Goal: Information Seeking & Learning: Learn about a topic

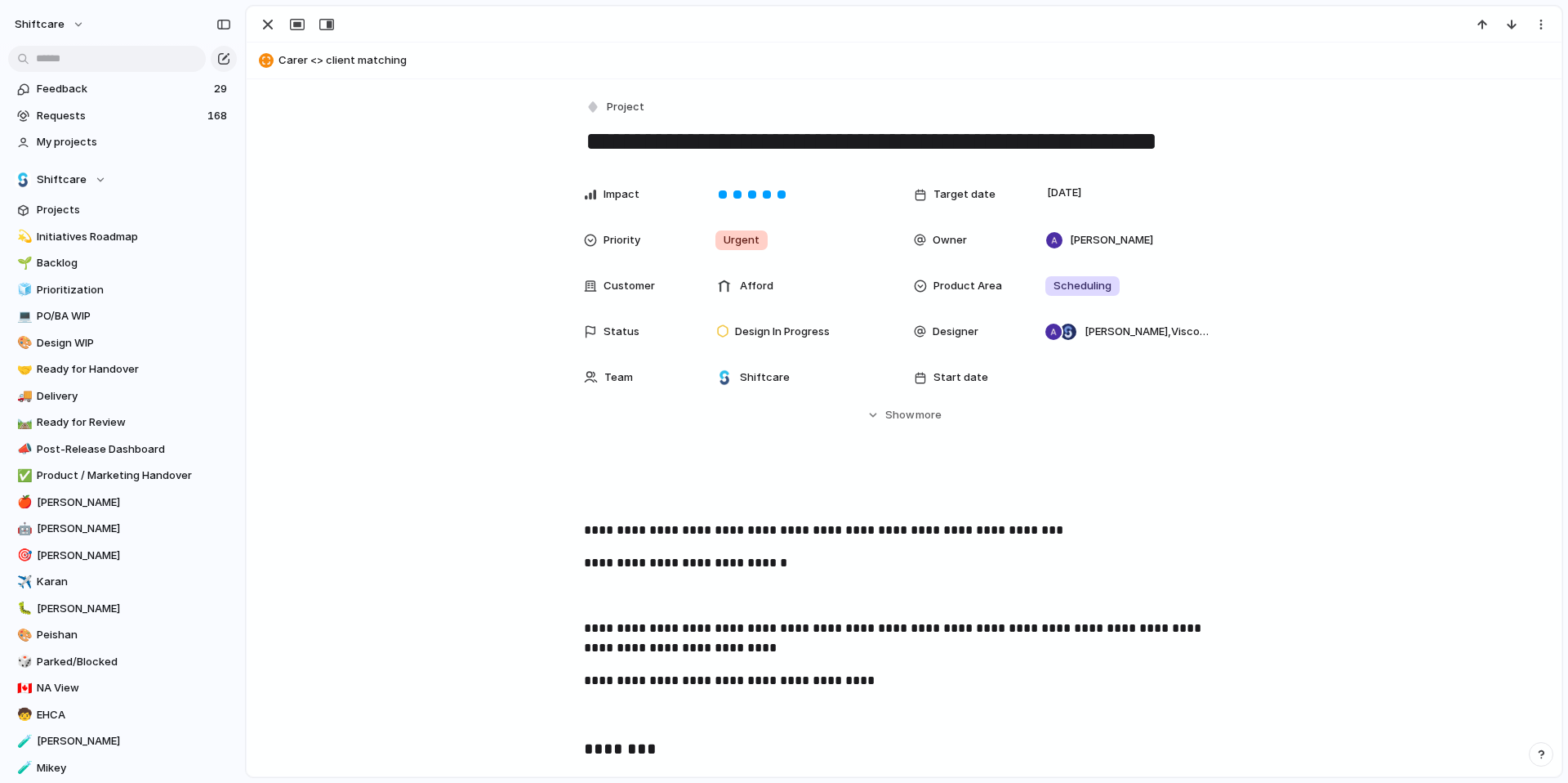
scroll to position [291, 0]
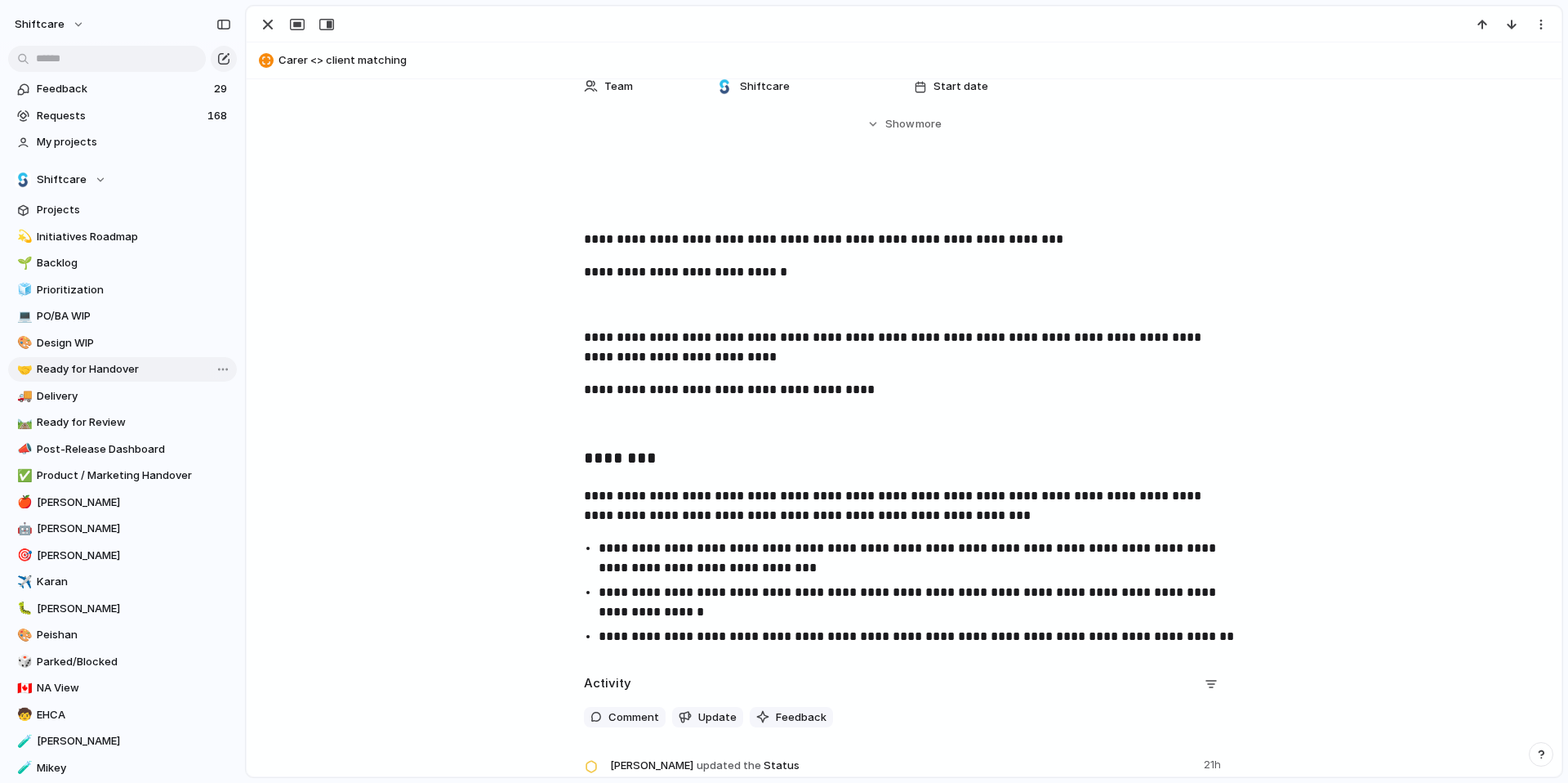
click at [129, 366] on span "Ready for Handover" at bounding box center [133, 369] width 194 height 17
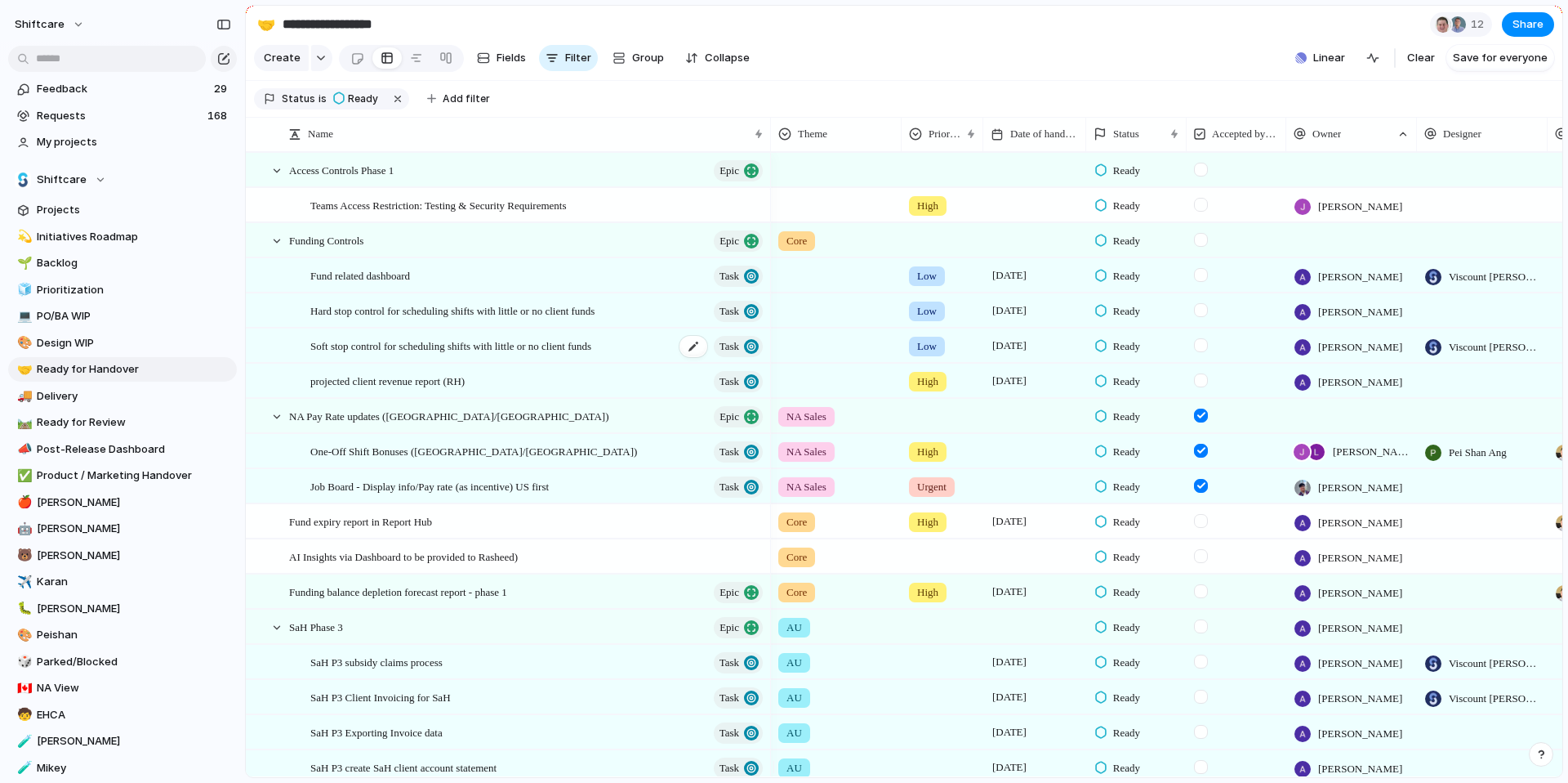
click at [496, 355] on span "Soft stop control for scheduling shifts with little or no client funds" at bounding box center [451, 344] width 281 height 19
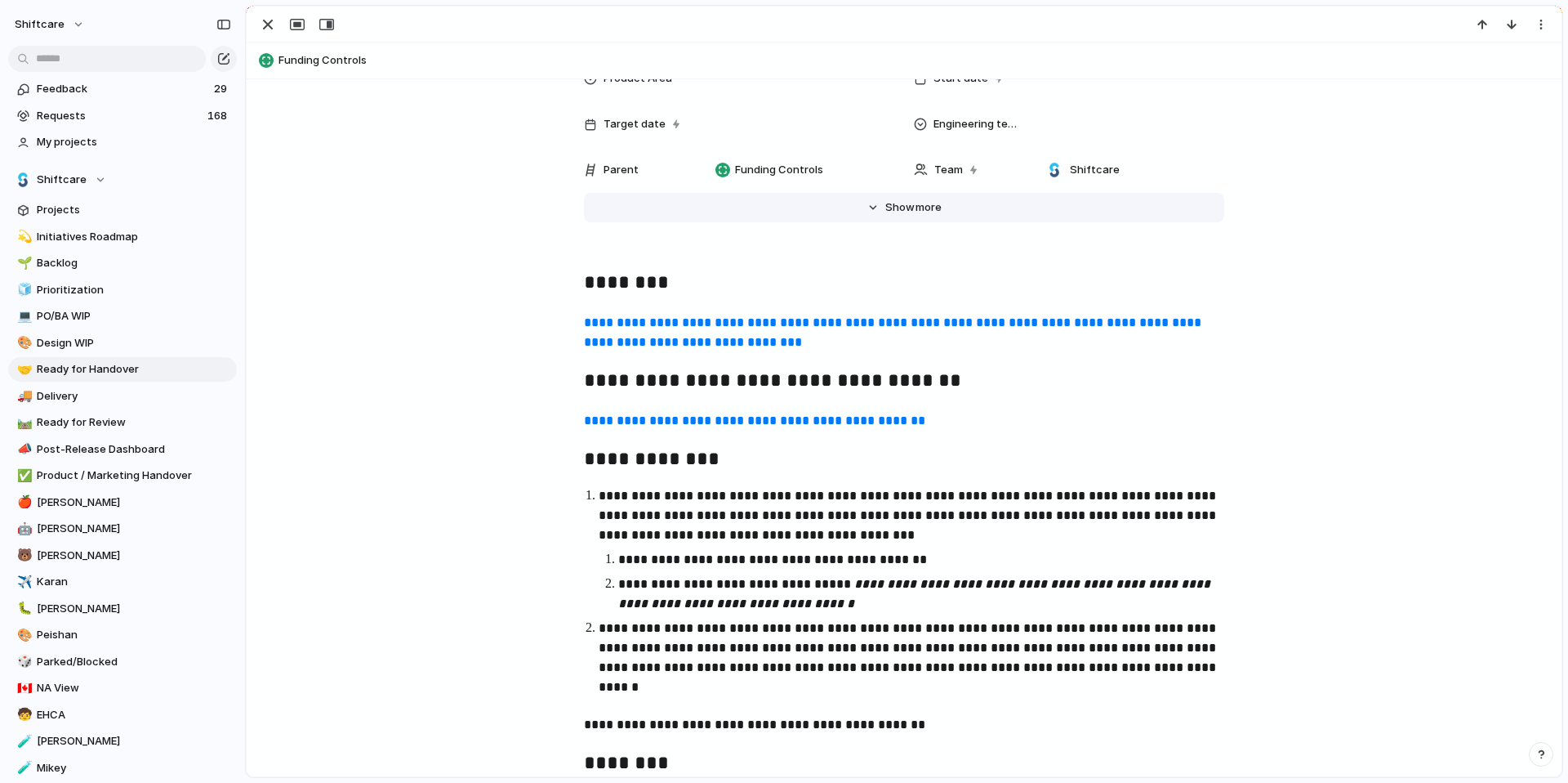
scroll to position [722, 0]
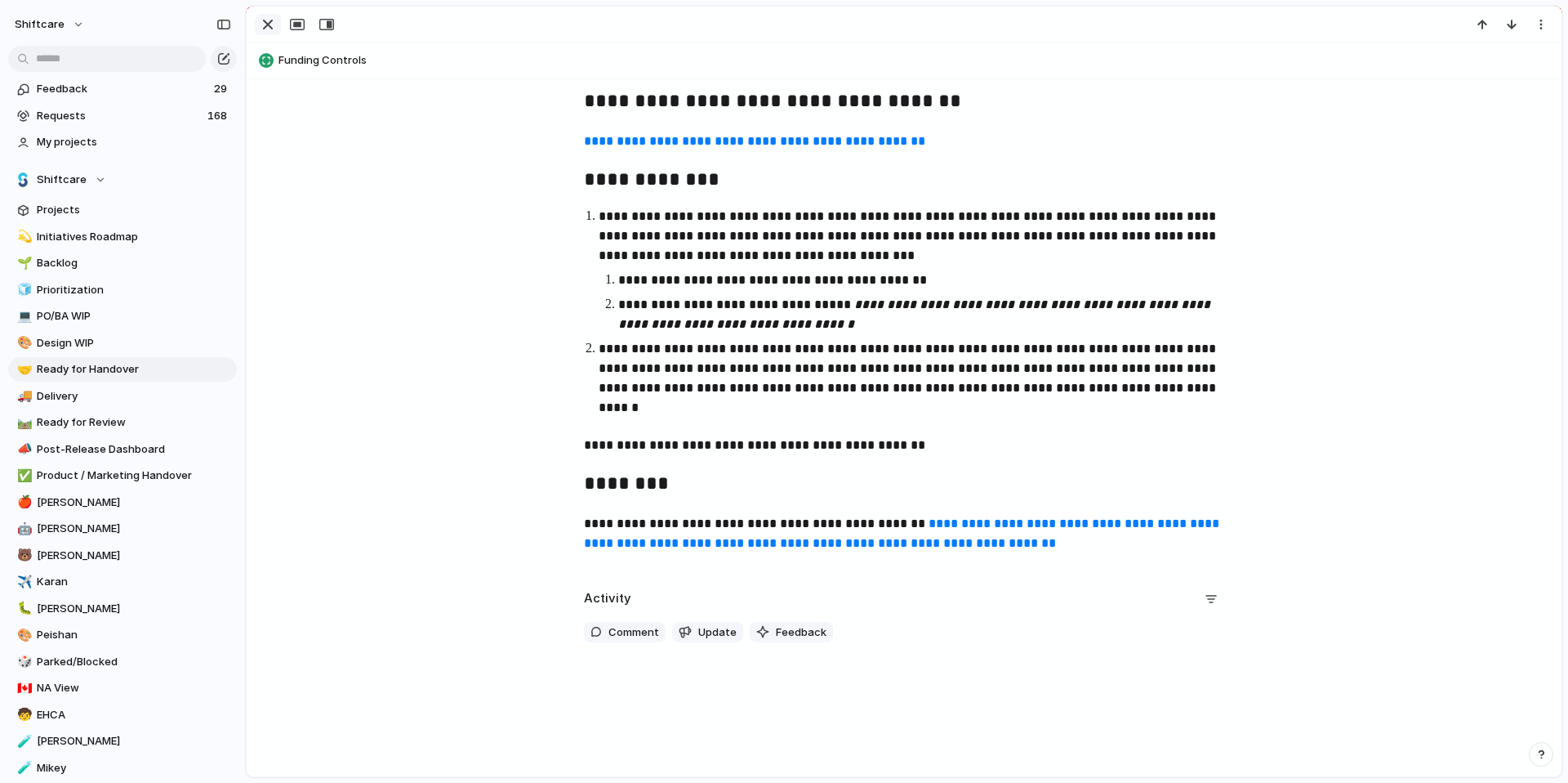
click at [266, 27] on div "button" at bounding box center [268, 25] width 20 height 20
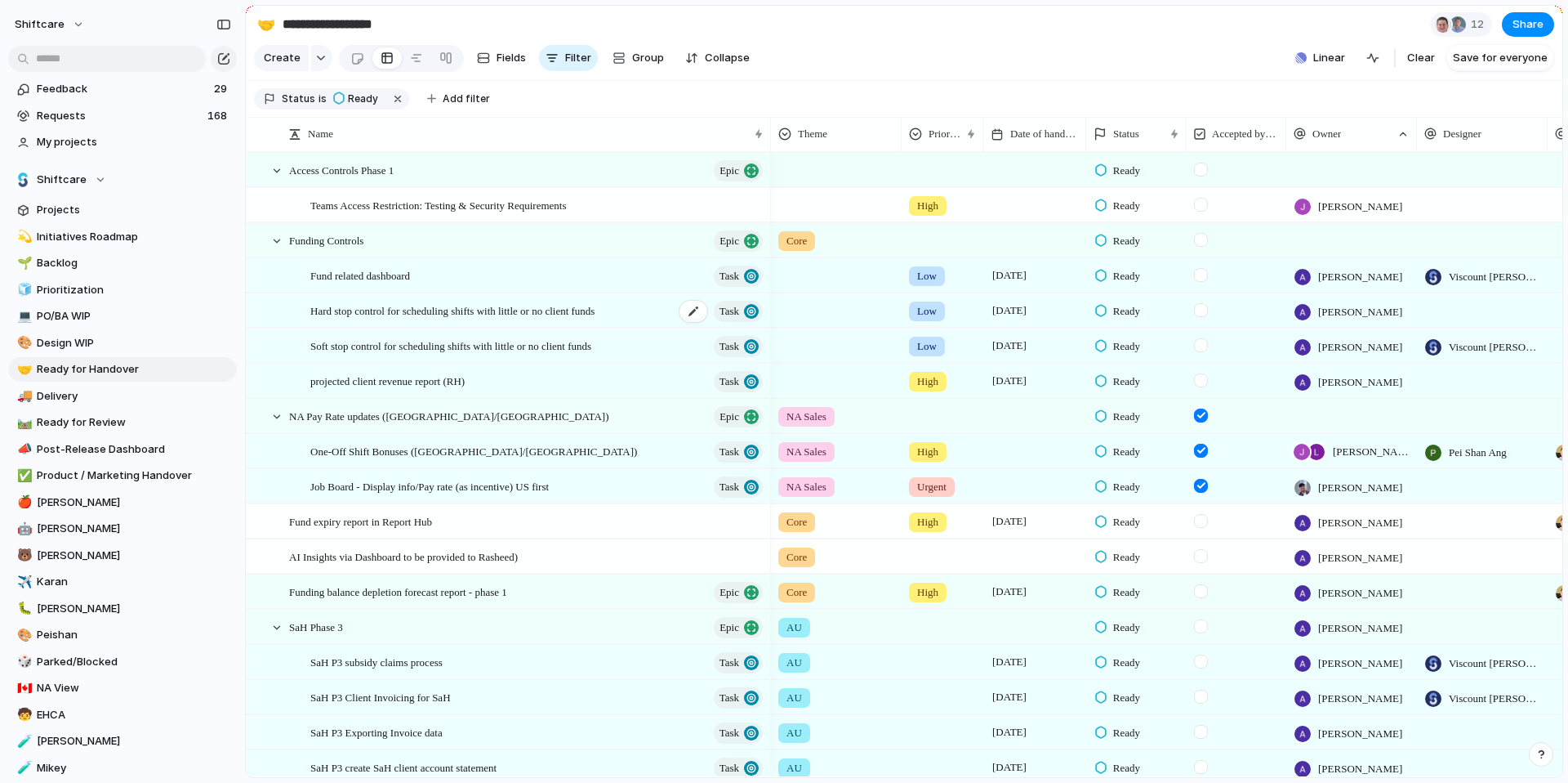
click at [367, 318] on span "Hard stop control for scheduling shifts with little or no client funds" at bounding box center [453, 310] width 284 height 19
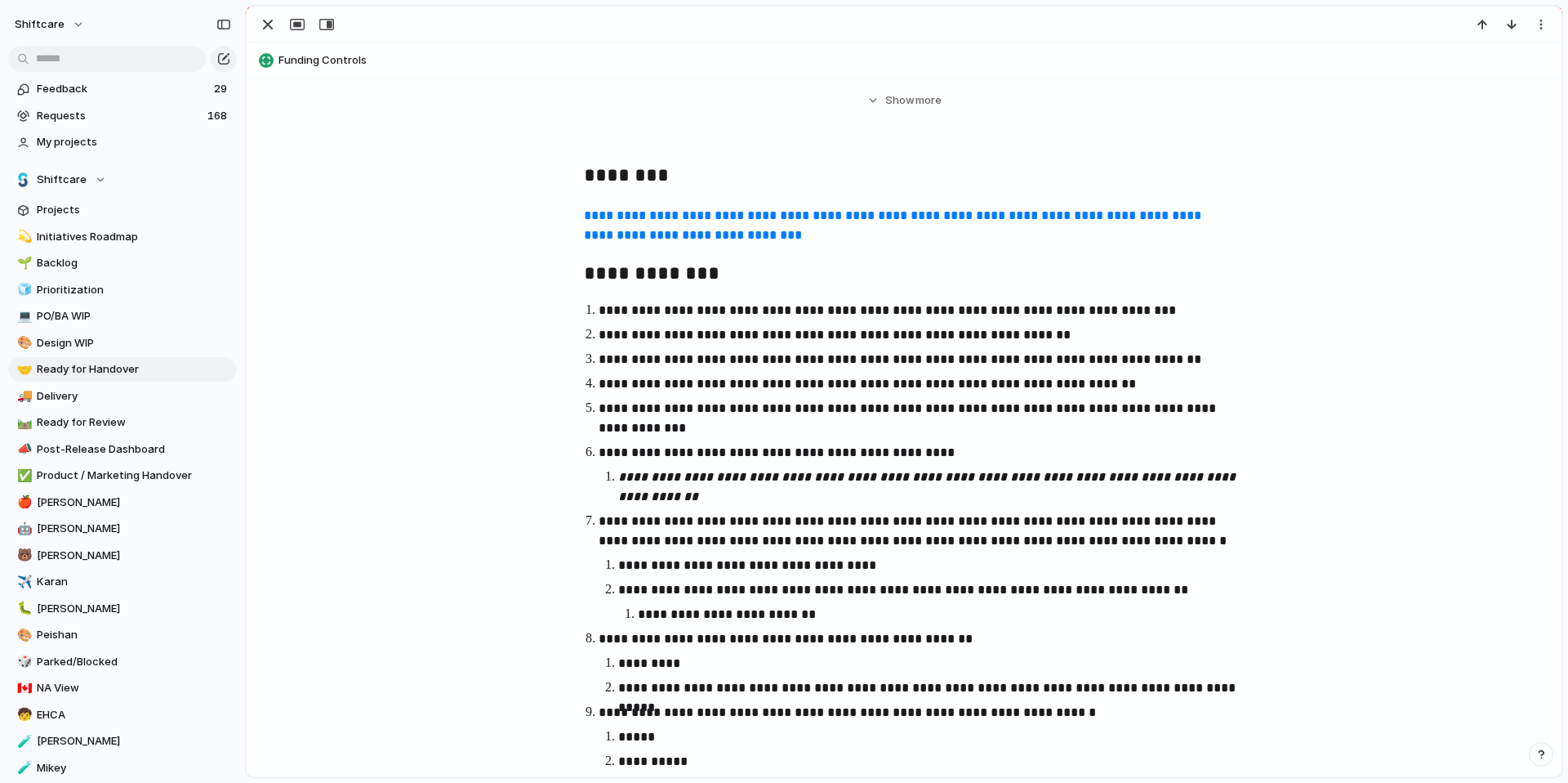
scroll to position [678, 0]
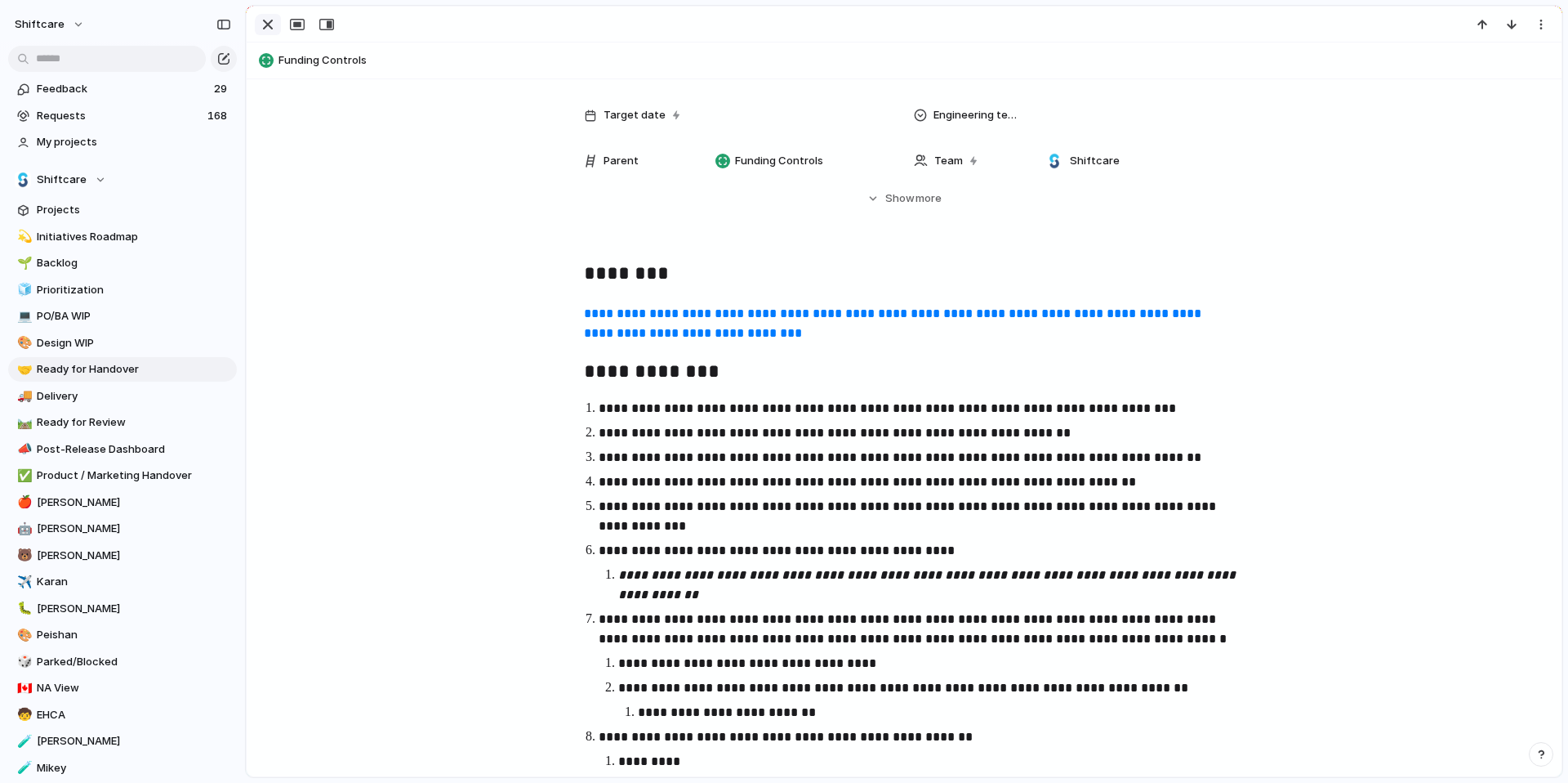
click at [272, 19] on div "button" at bounding box center [268, 25] width 20 height 20
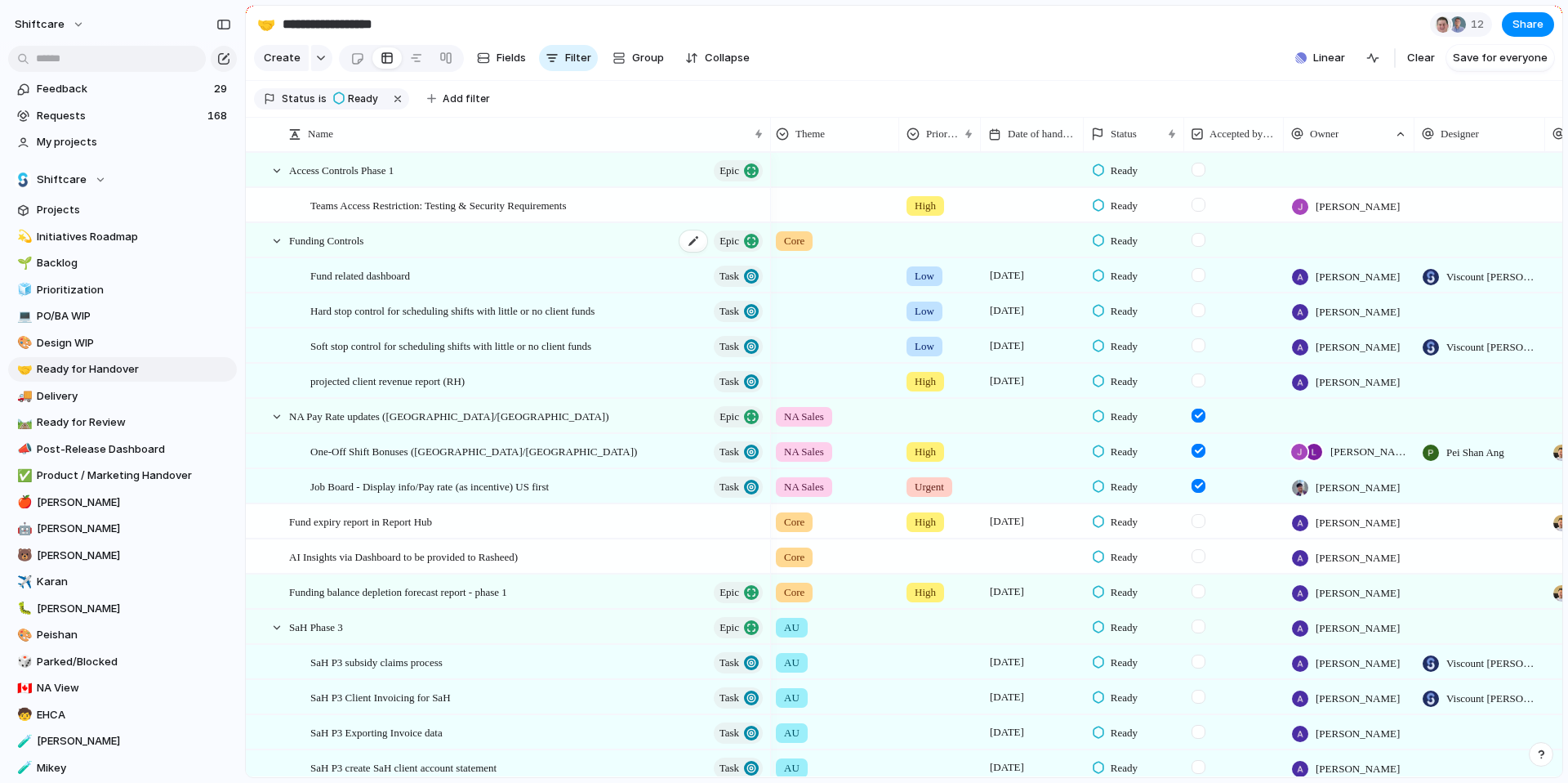
click at [314, 246] on span "Funding Controls" at bounding box center [327, 239] width 75 height 19
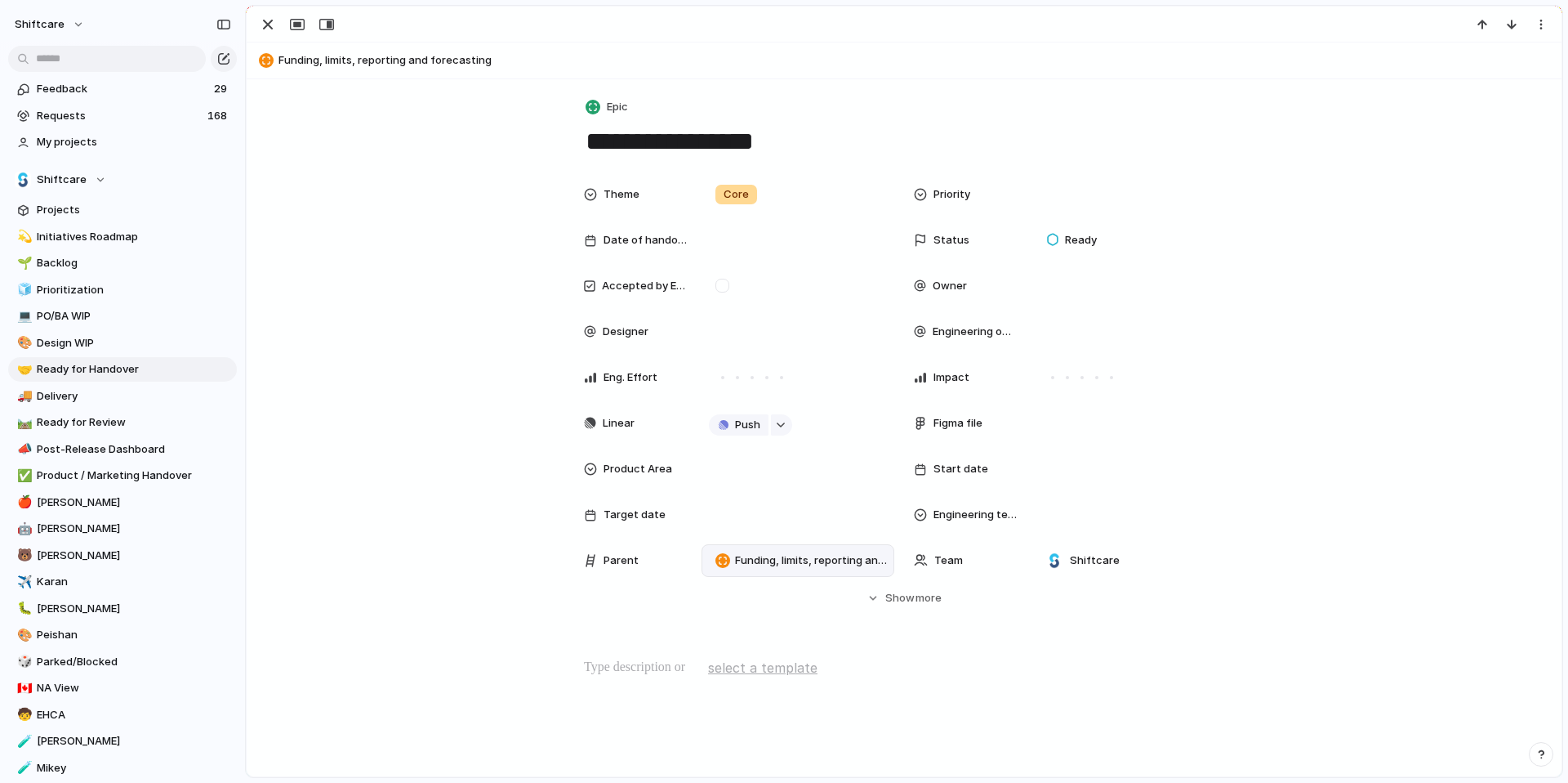
click at [758, 561] on span "Funding, limits, reporting and forecasting" at bounding box center [811, 560] width 152 height 17
click at [1191, 482] on div "No parent Staff functionality Multiple New Shift Types Messaging Timesheets Mob…" at bounding box center [784, 392] width 1568 height 783
click at [623, 552] on span "Parent" at bounding box center [622, 560] width 35 height 17
click at [597, 112] on button "Epic" at bounding box center [608, 107] width 51 height 24
click at [437, 129] on div "Initiative Project Request Epic Task Bug Customize" at bounding box center [784, 392] width 1568 height 783
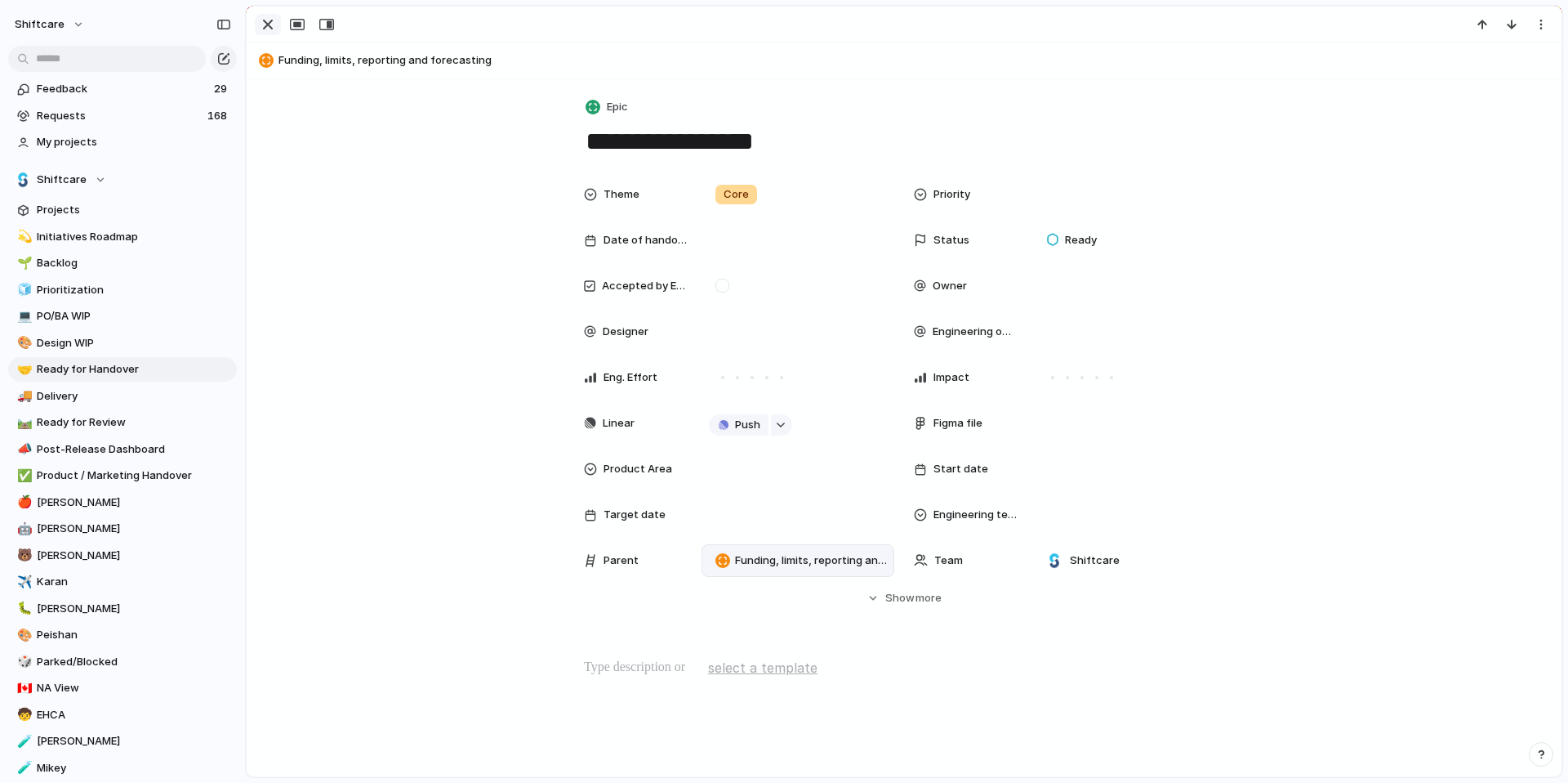
click at [264, 16] on div "button" at bounding box center [268, 25] width 20 height 20
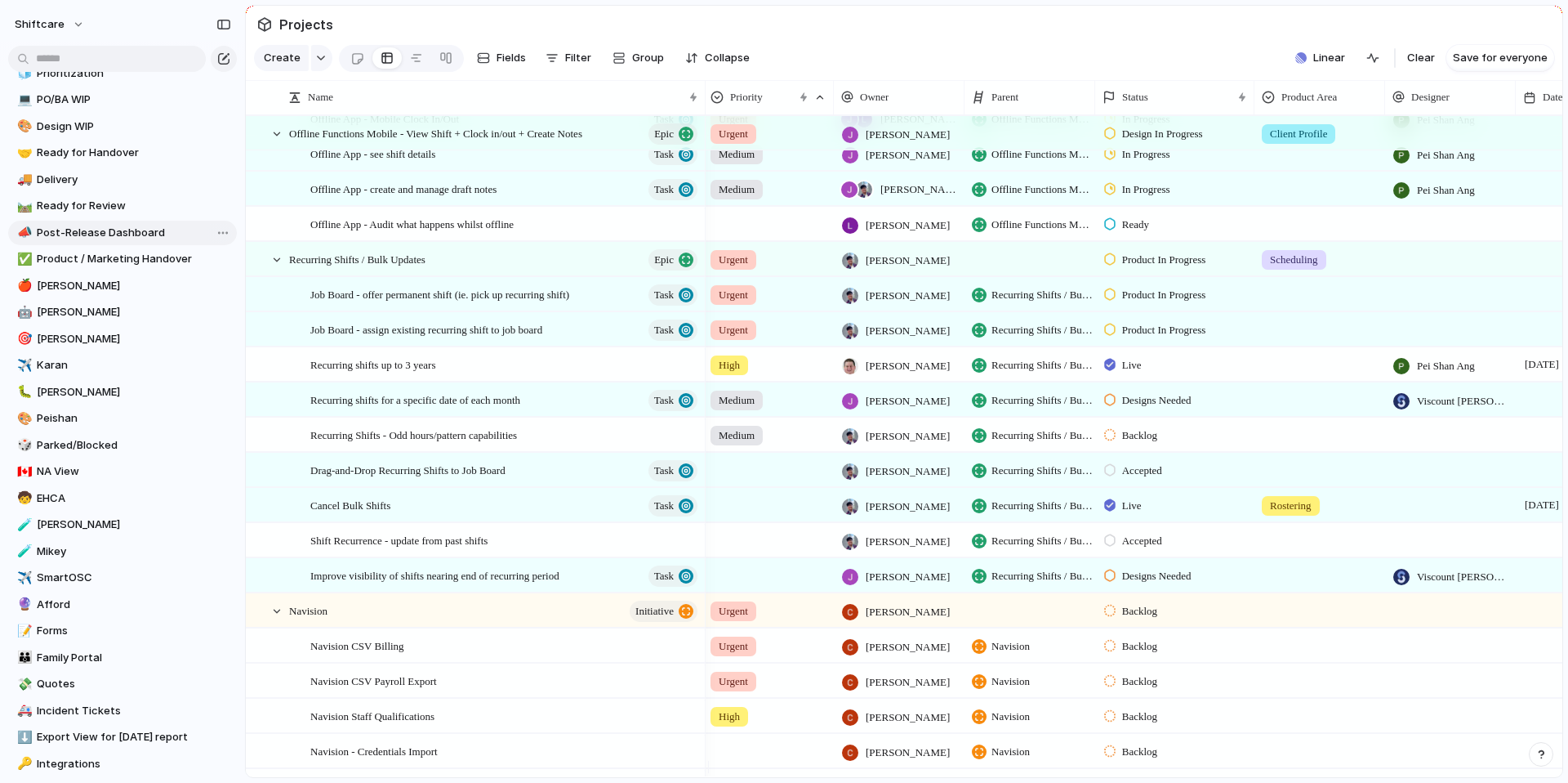
scroll to position [475, 0]
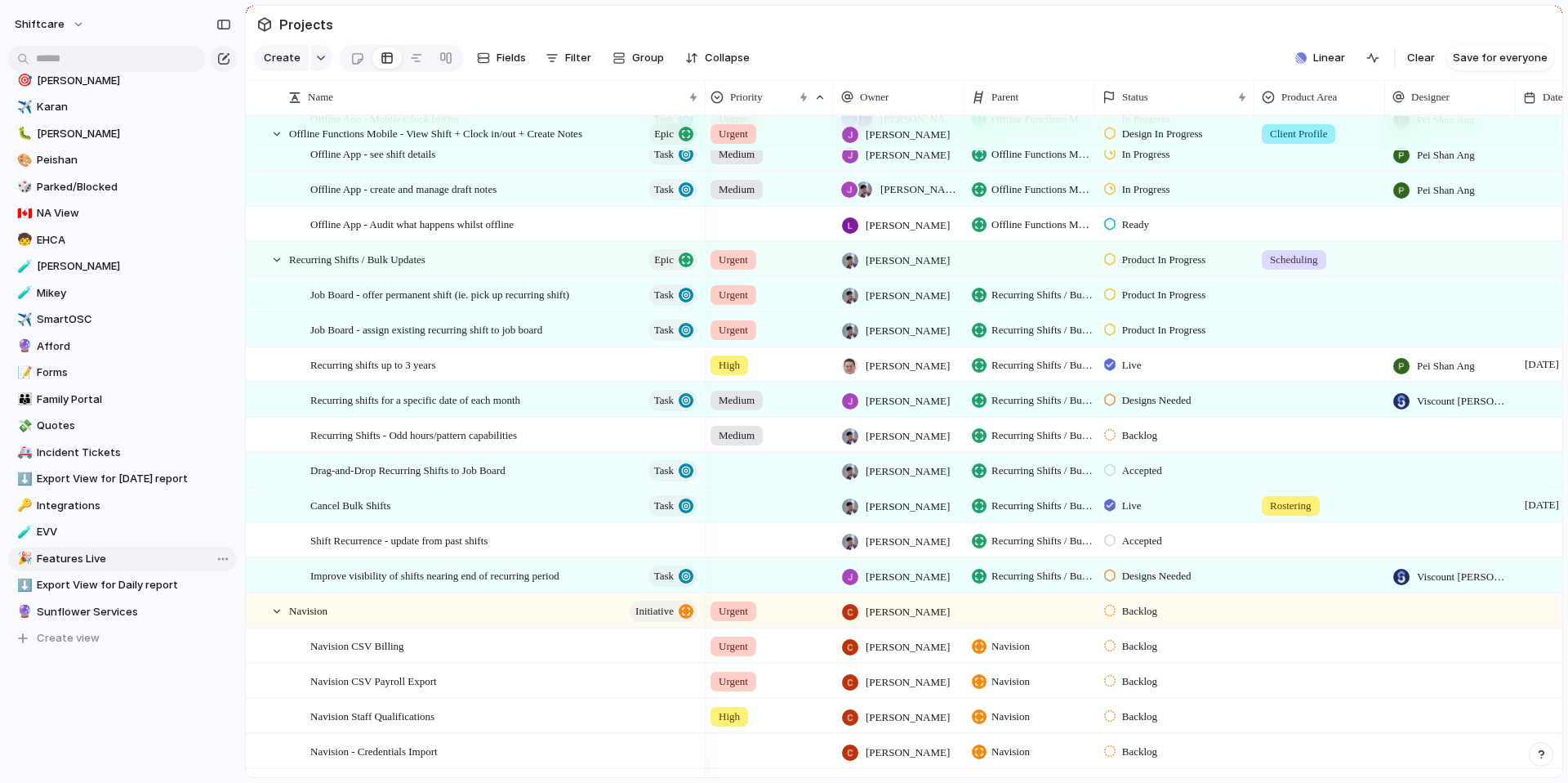
click at [86, 549] on link "🎉 Features Live" at bounding box center [122, 558] width 228 height 25
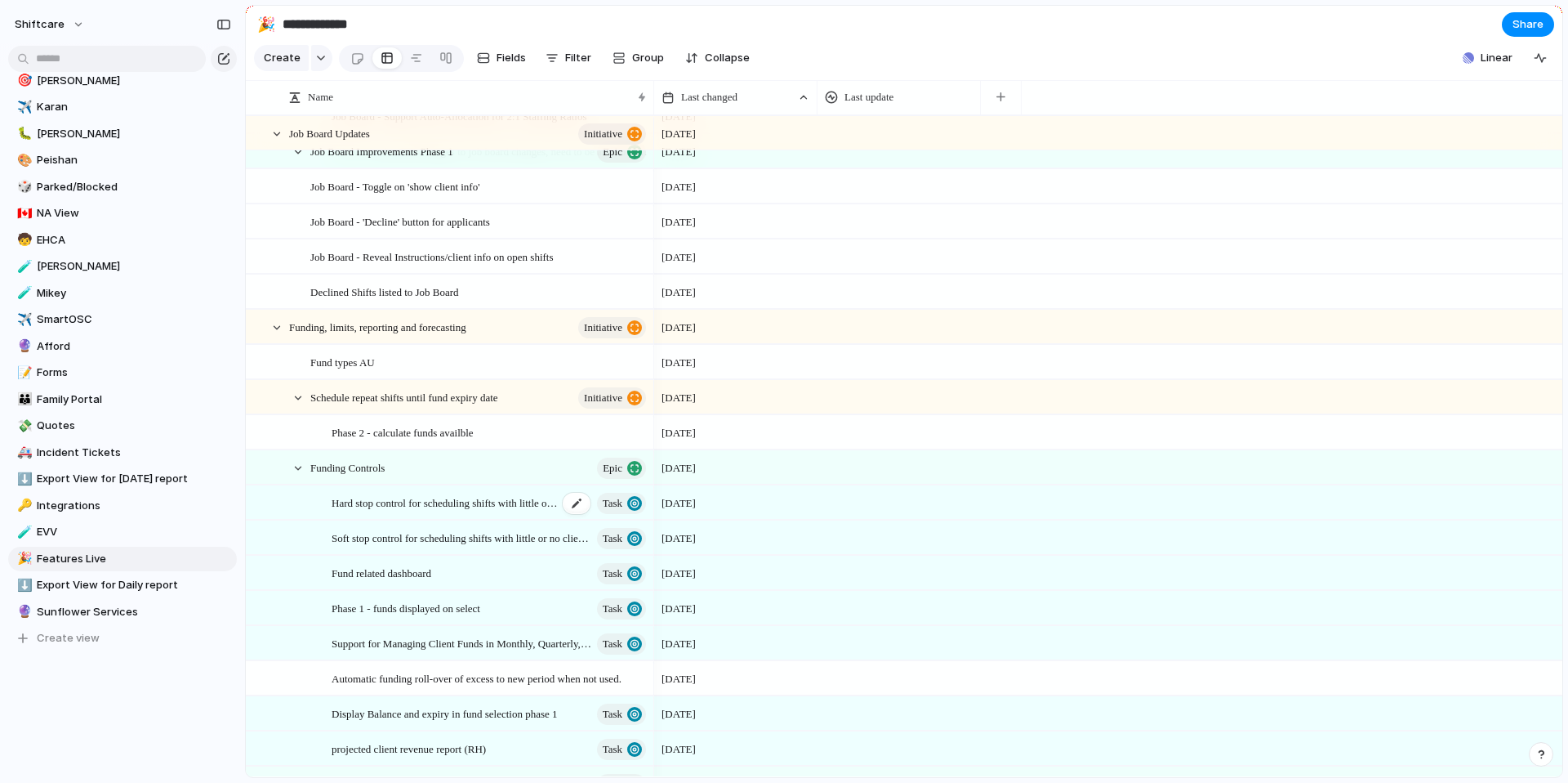
click at [420, 511] on span "Hard stop control for scheduling shifts with little or no client funds" at bounding box center [444, 501] width 227 height 19
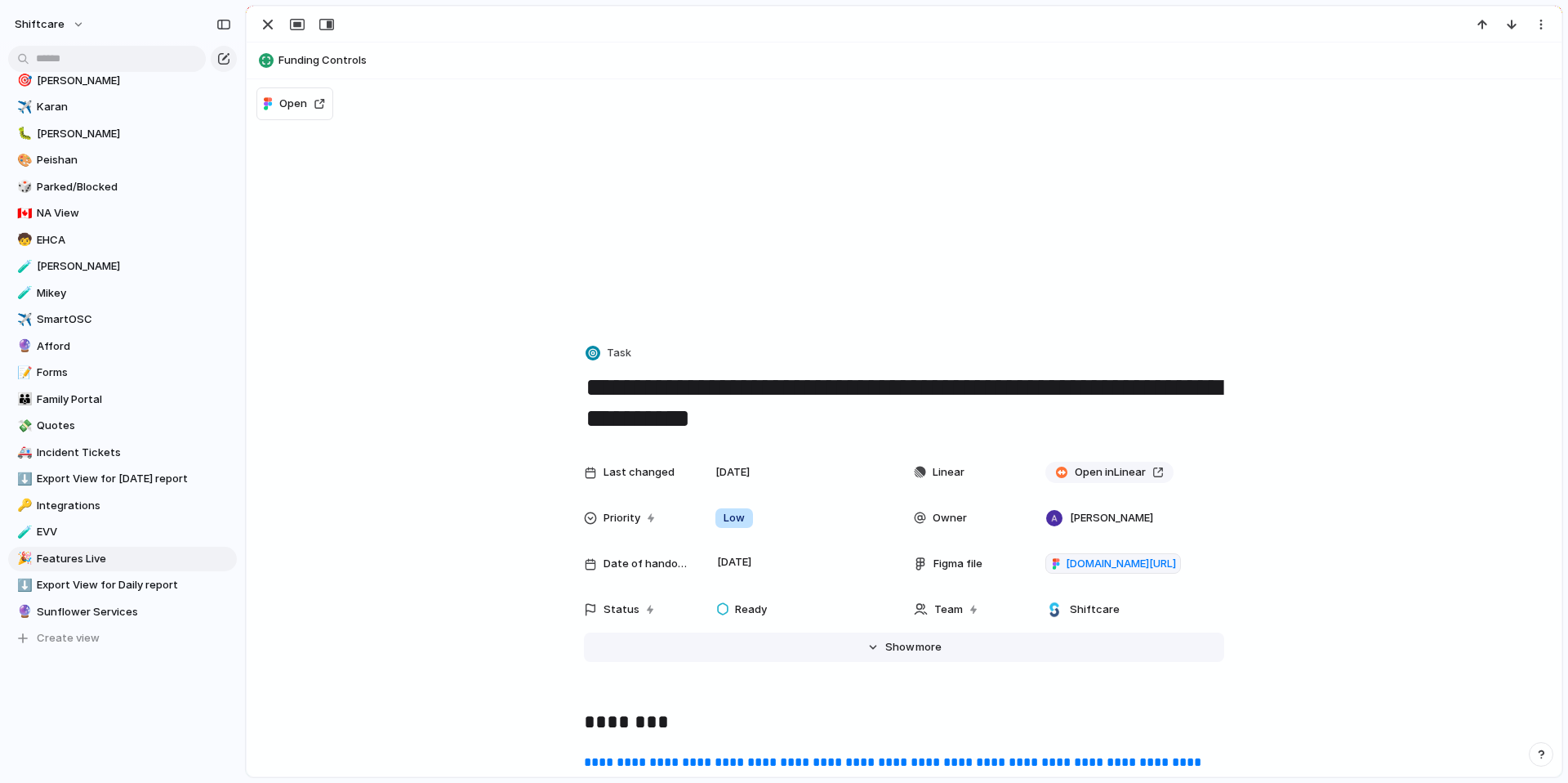
click at [940, 652] on button "Hide Show more" at bounding box center [904, 648] width 640 height 29
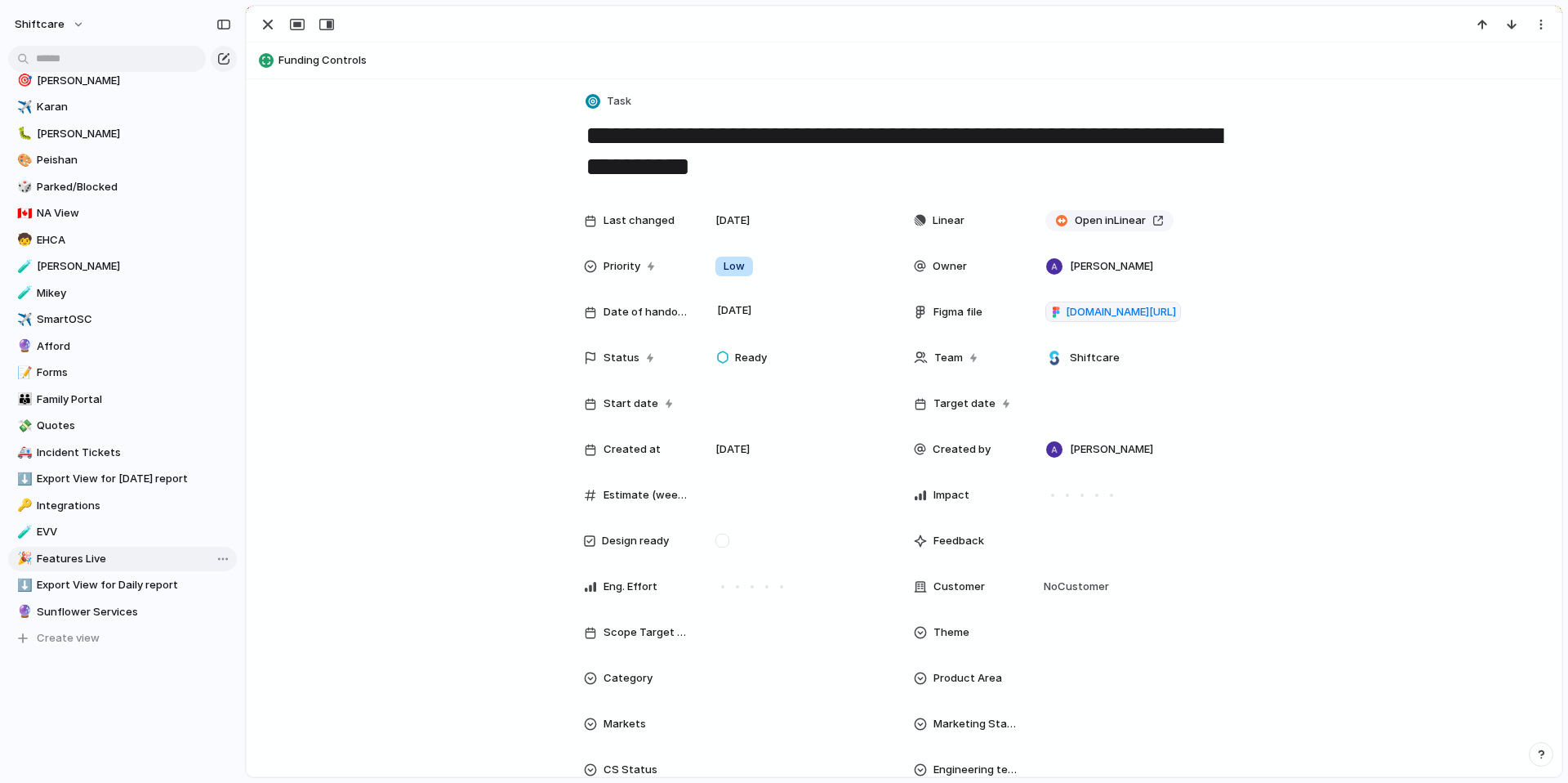
click at [77, 559] on span "Features Live" at bounding box center [133, 558] width 194 height 17
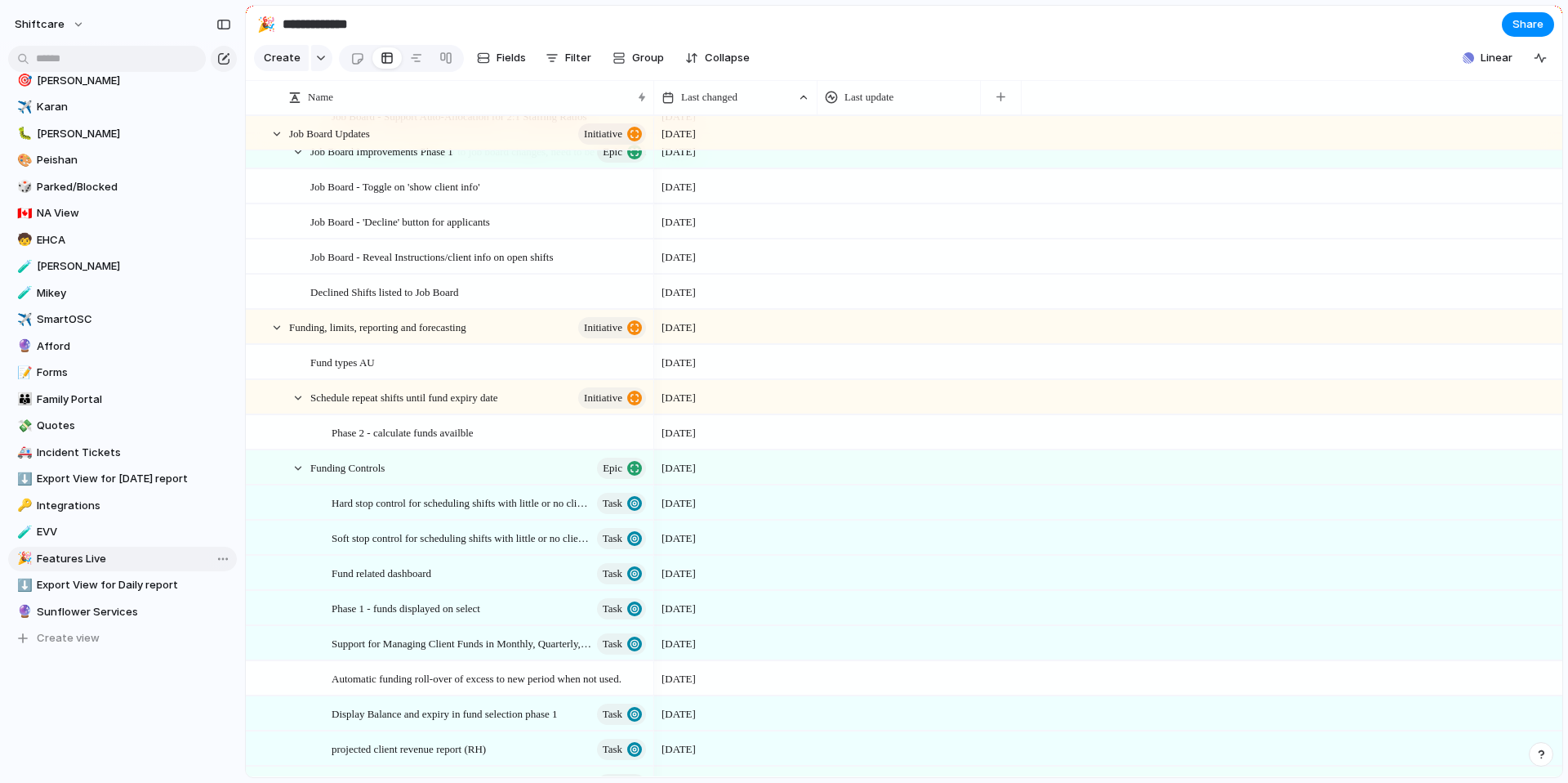
click at [77, 559] on span "Features Live" at bounding box center [133, 558] width 194 height 17
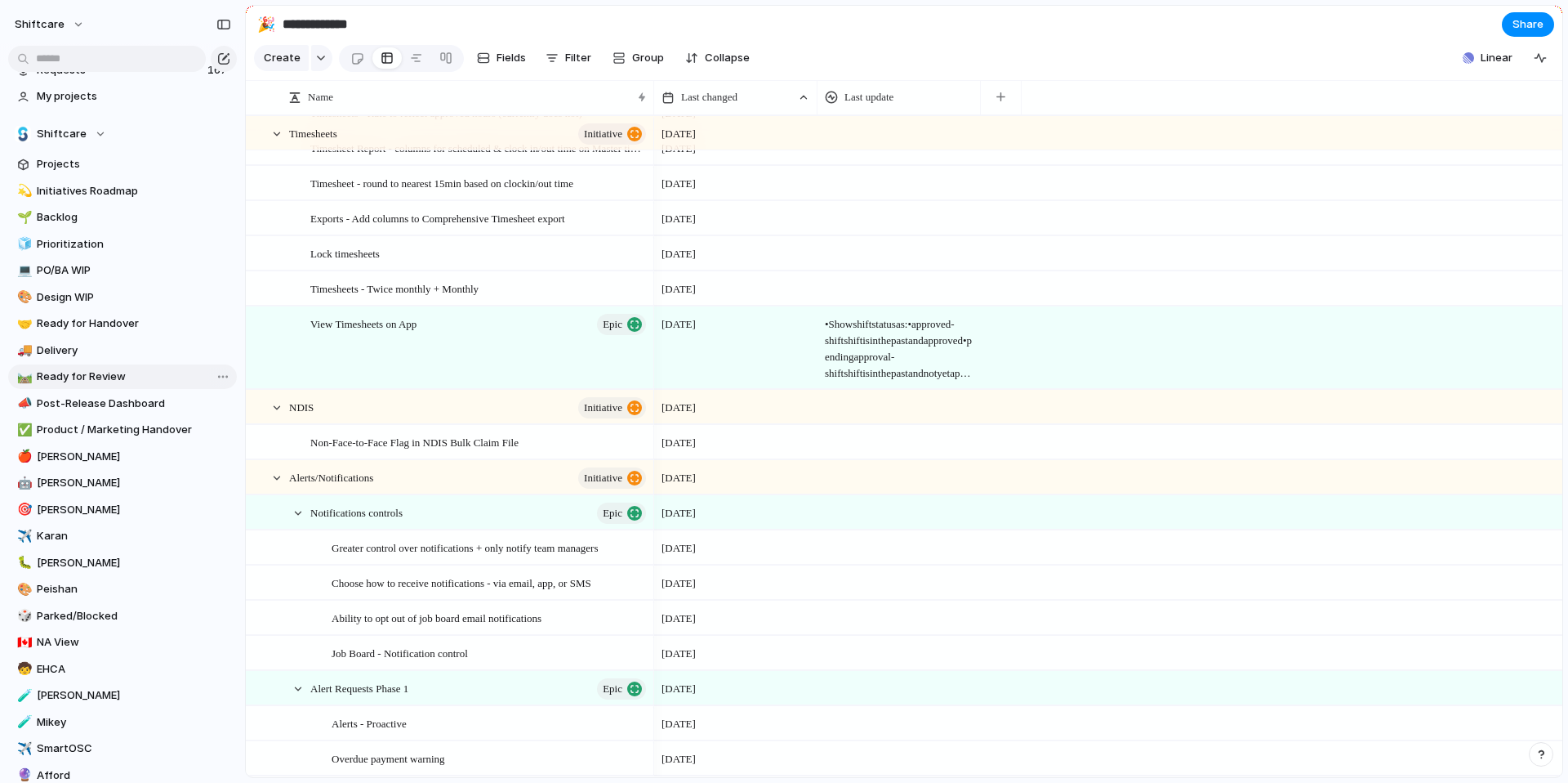
click at [87, 380] on span "Ready for Review" at bounding box center [133, 377] width 194 height 17
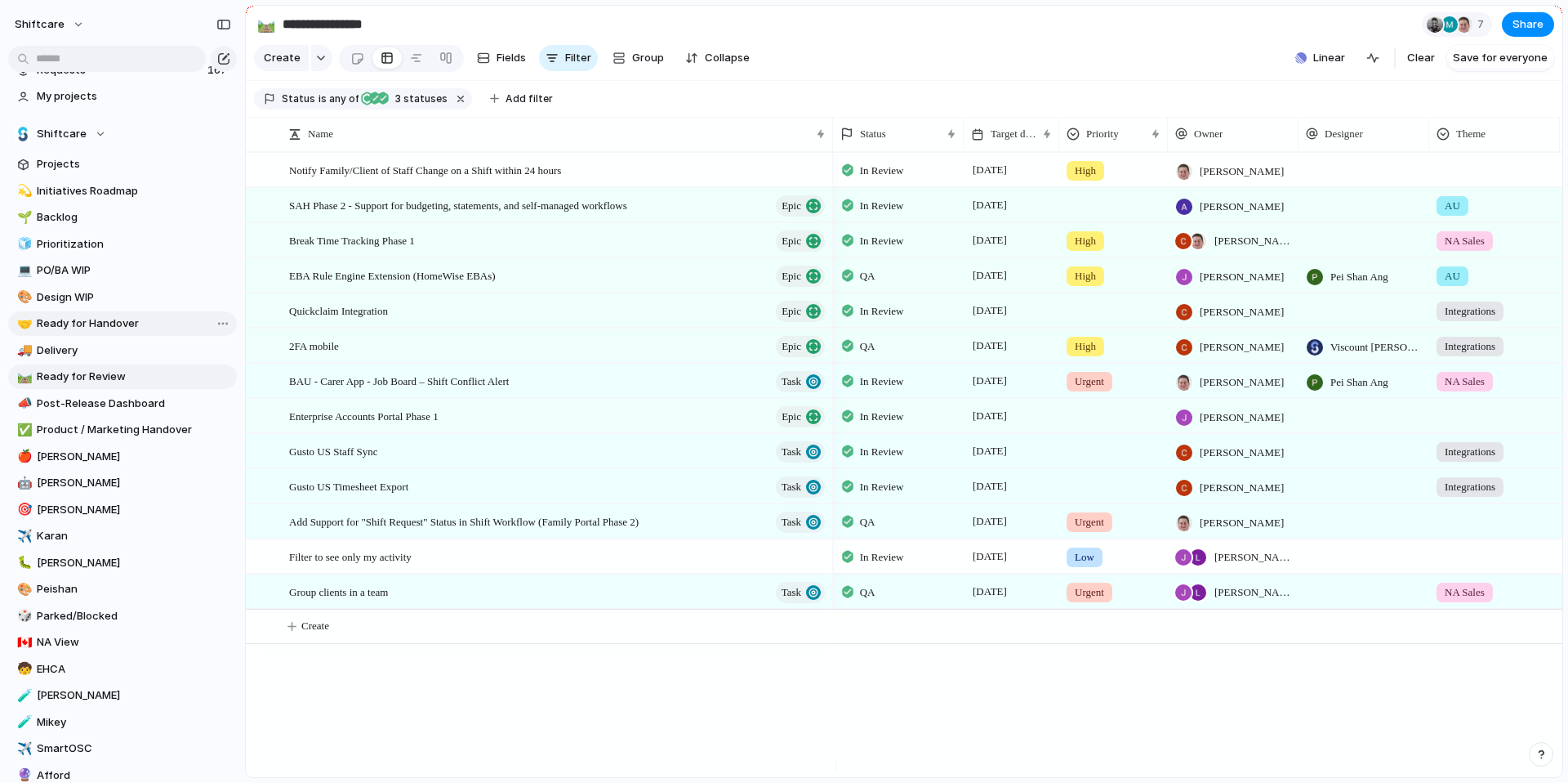
click at [111, 326] on span "Ready for Handover" at bounding box center [133, 324] width 194 height 17
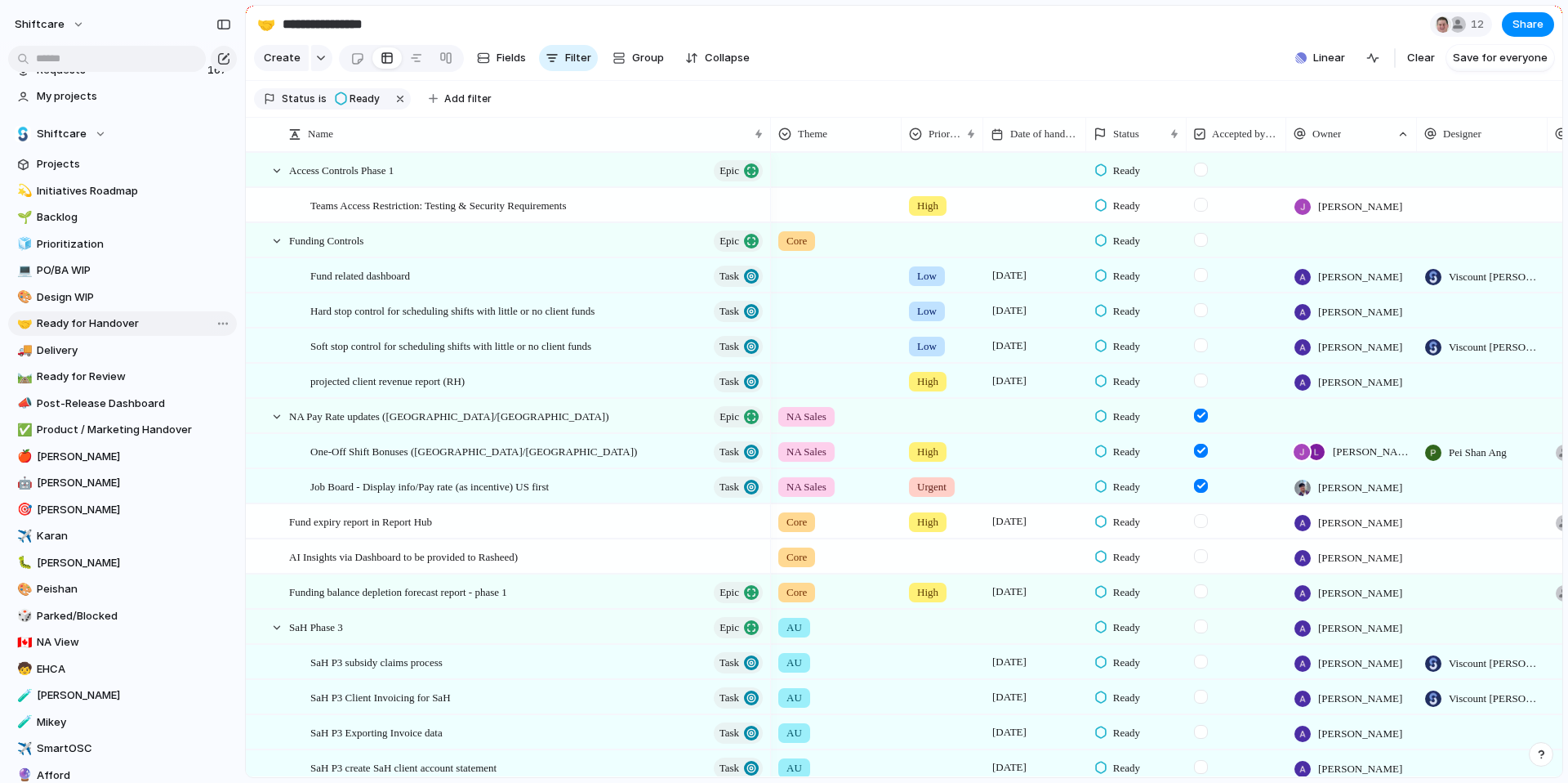
type input "**********"
click at [421, 320] on span "Hard stop control for scheduling shifts with little or no client funds" at bounding box center [453, 310] width 284 height 19
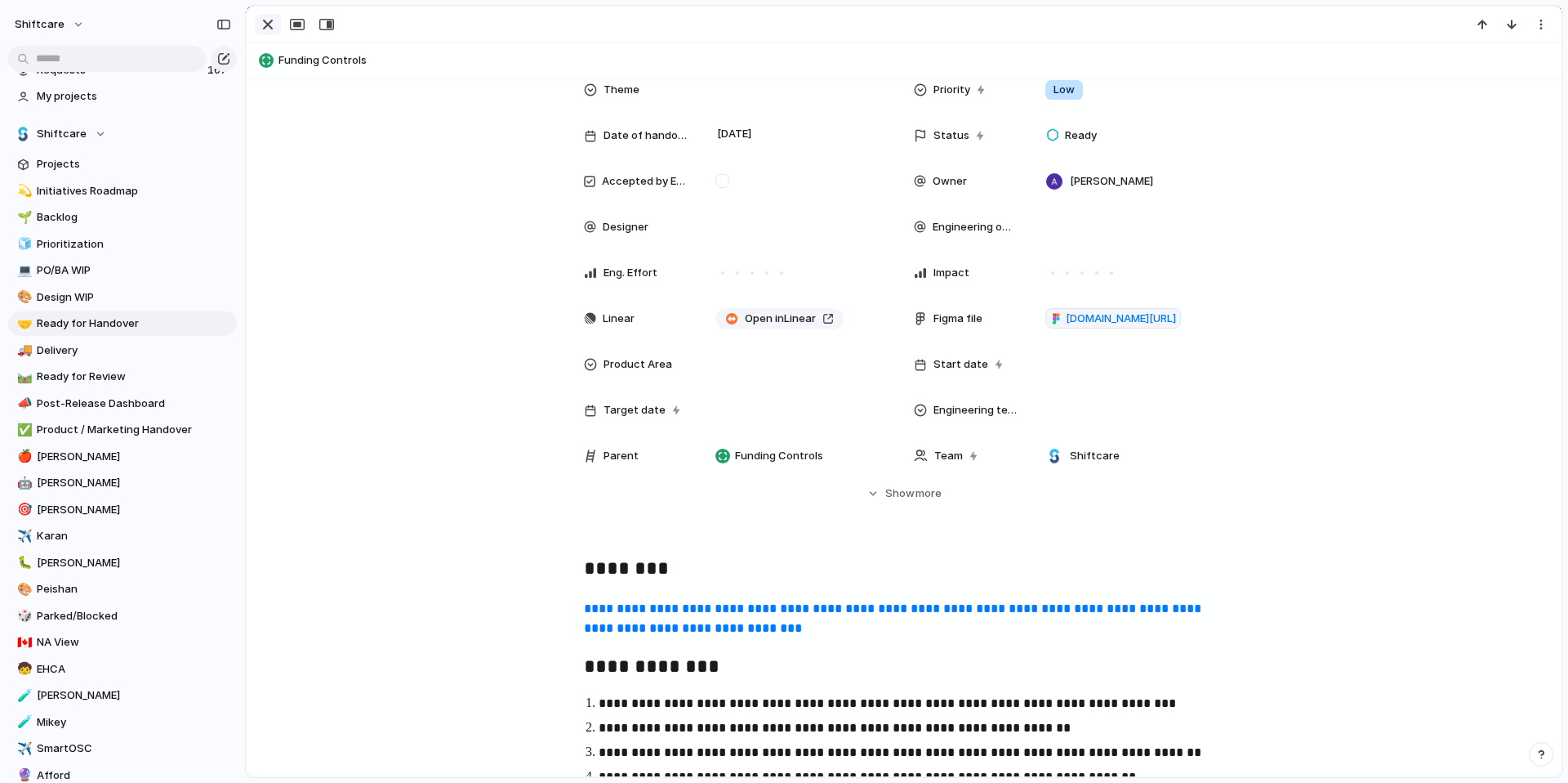
click at [264, 20] on div "button" at bounding box center [268, 25] width 20 height 20
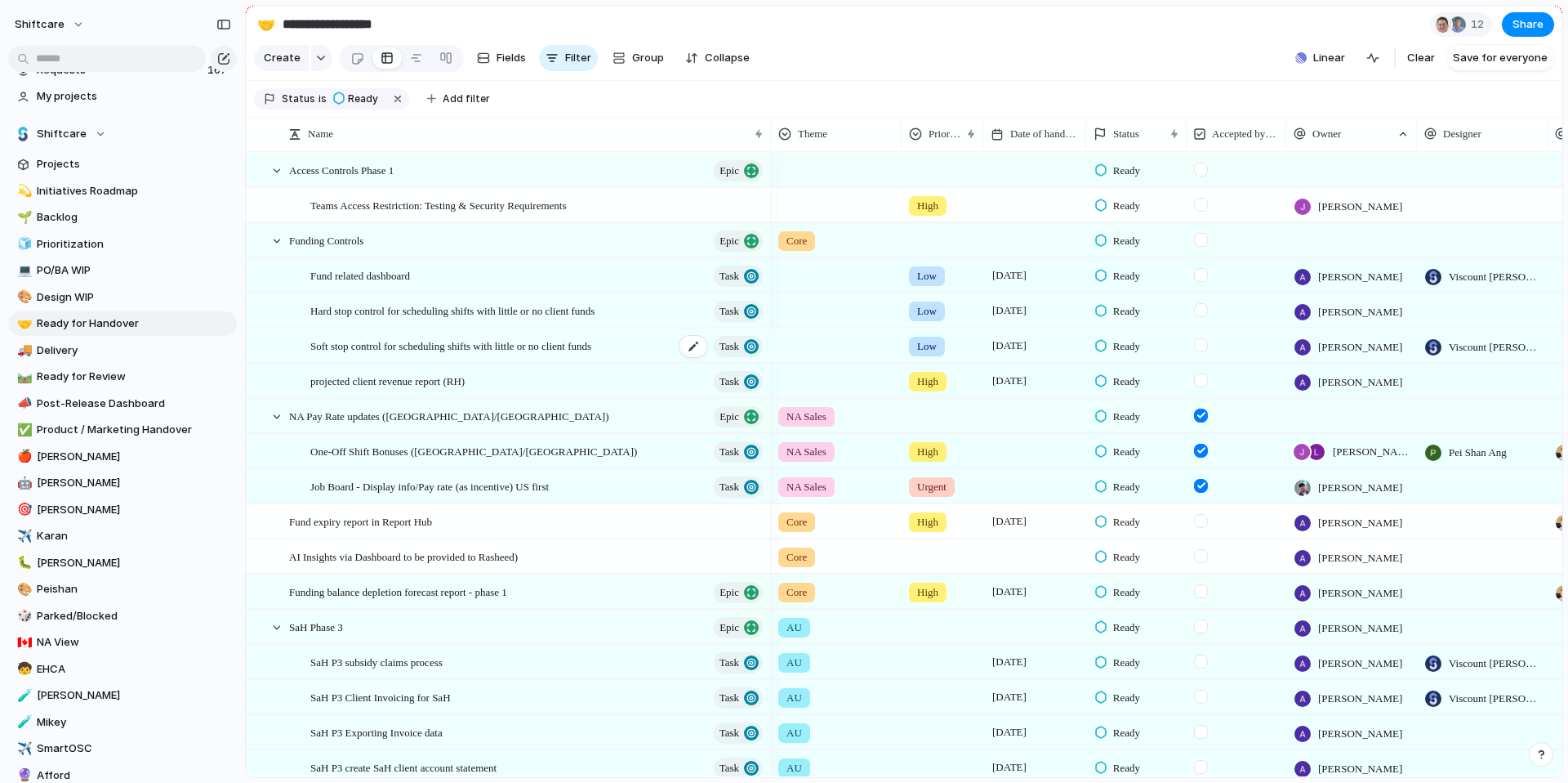
click at [403, 355] on span "Soft stop control for scheduling shifts with little or no client funds" at bounding box center [451, 344] width 281 height 19
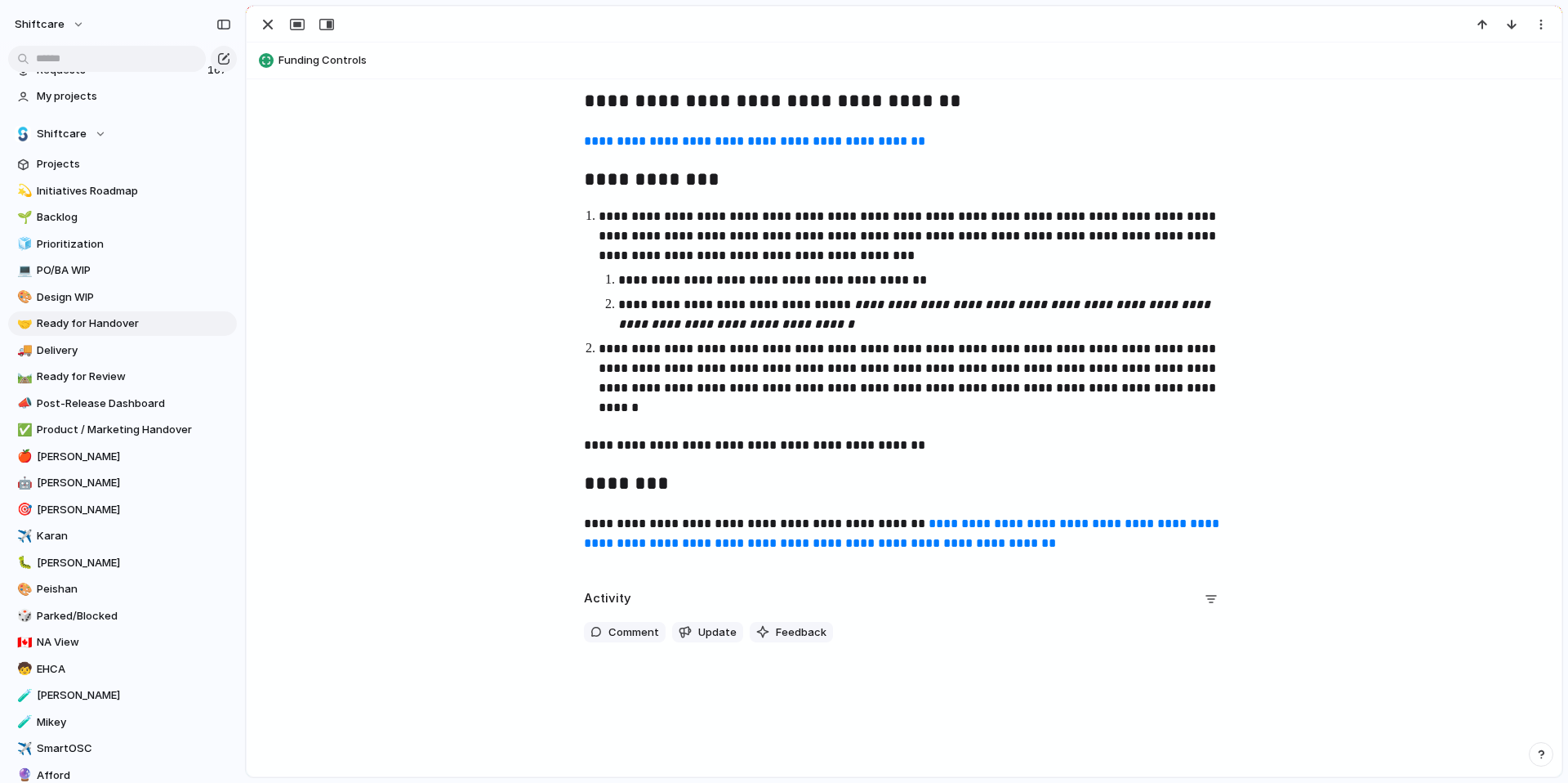
click at [803, 524] on link "**********" at bounding box center [903, 533] width 638 height 31
click at [810, 544] on link "**********" at bounding box center [903, 533] width 638 height 31
click at [1394, 24] on div at bounding box center [904, 25] width 1315 height 36
click at [267, 28] on div "button" at bounding box center [268, 25] width 20 height 20
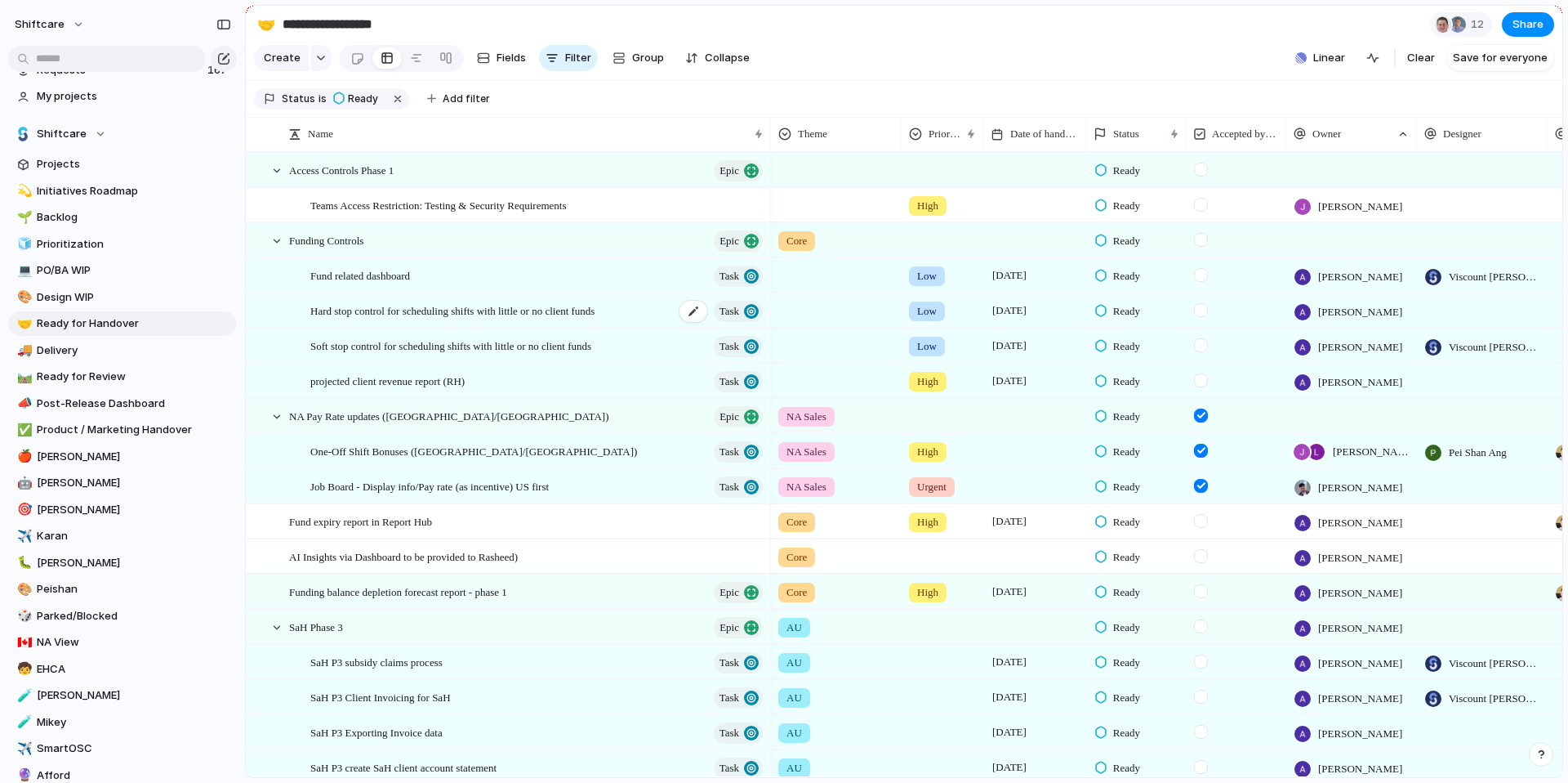
click at [442, 320] on span "Hard stop control for scheduling shifts with little or no client funds" at bounding box center [453, 310] width 284 height 19
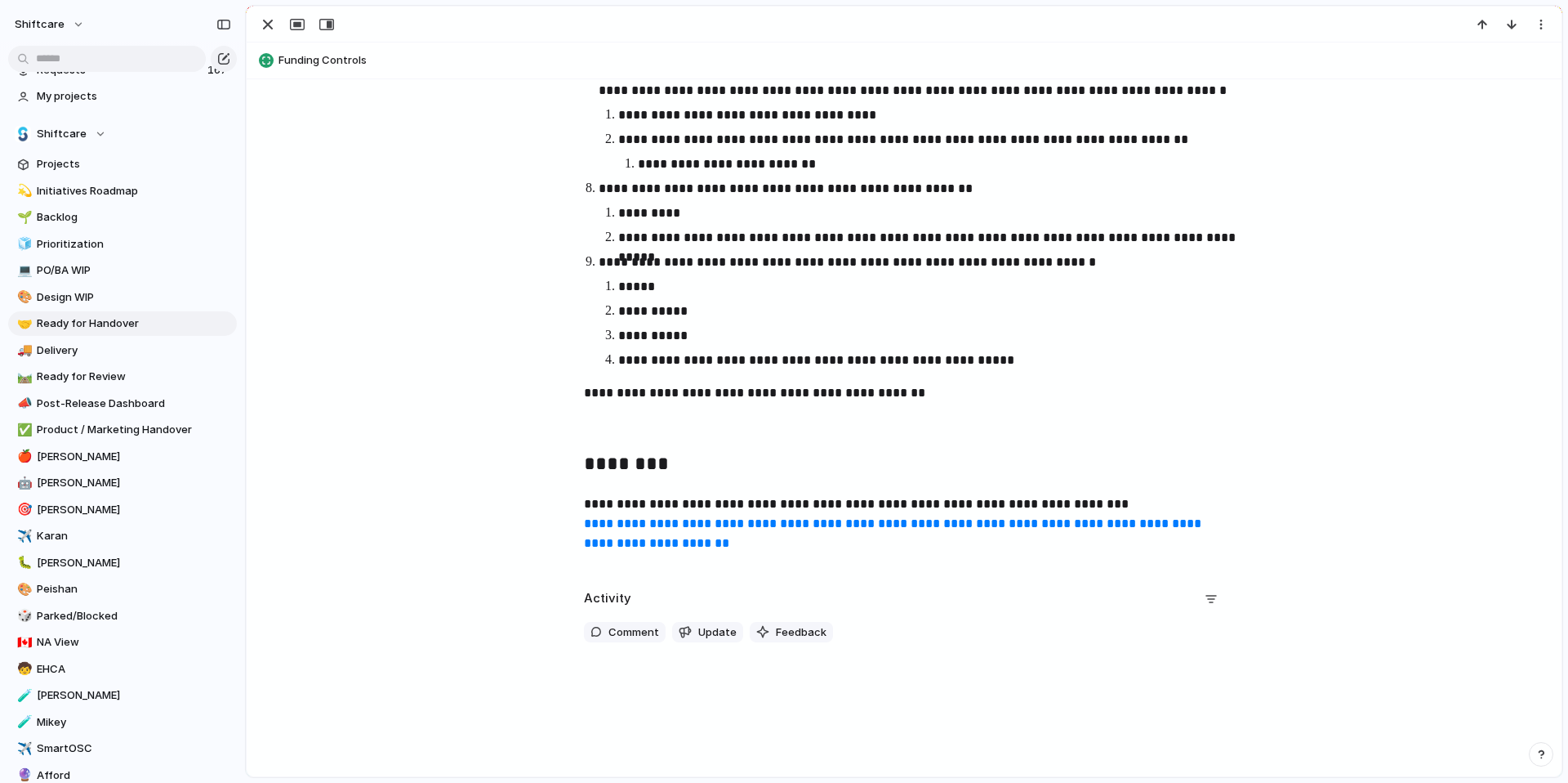
click at [746, 528] on link "**********" at bounding box center [894, 533] width 621 height 31
